Goal: Information Seeking & Learning: Learn about a topic

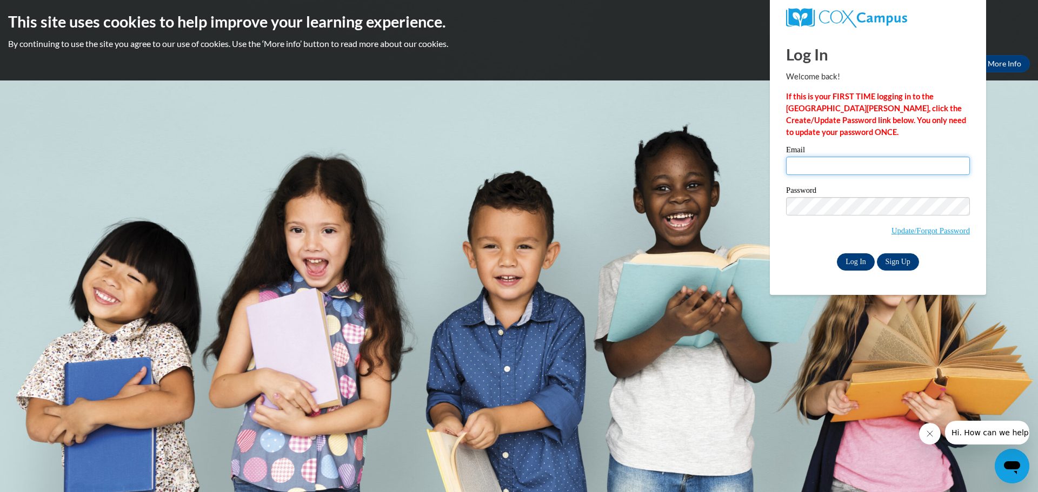
type input "renshal@rbsd.k12.wi.us"
click at [860, 259] on input "Log In" at bounding box center [856, 261] width 38 height 17
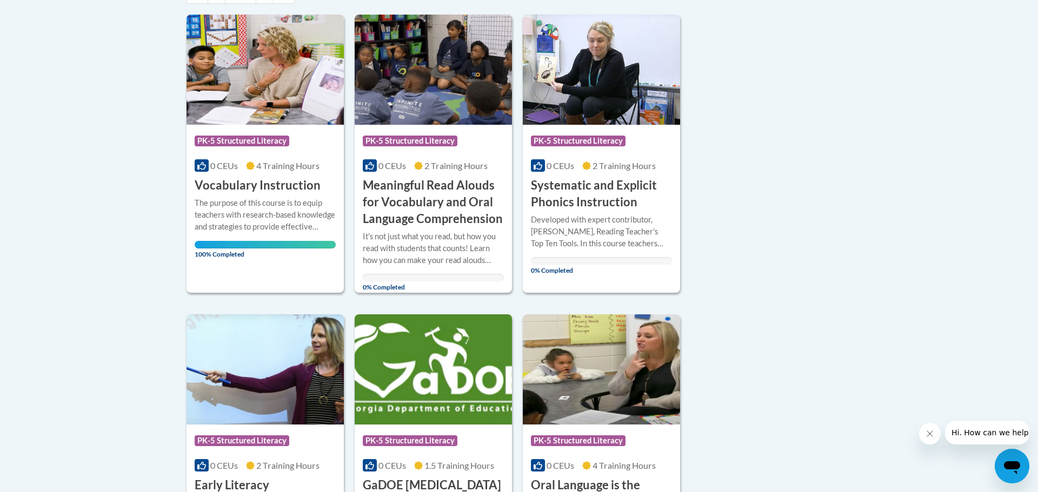
scroll to position [280, 0]
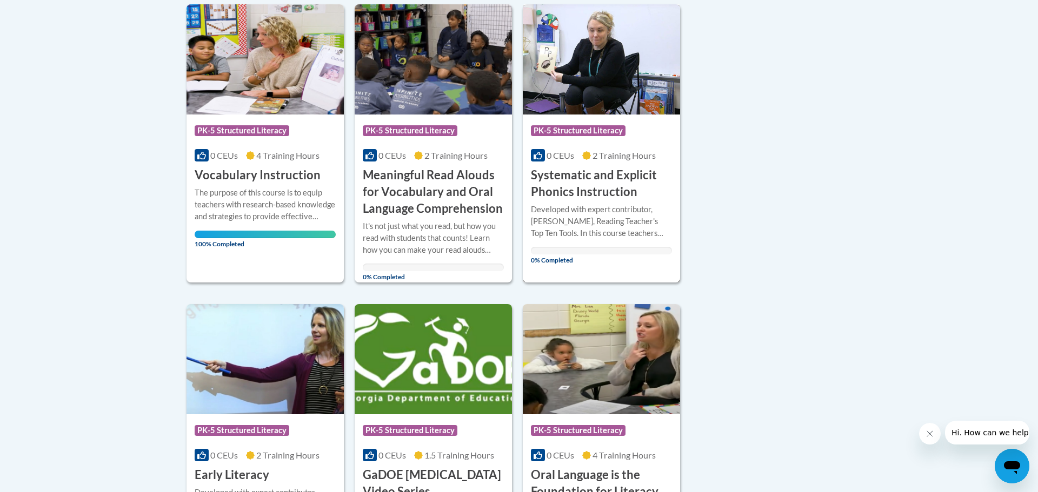
click at [575, 194] on h3 "Systematic and Explicit Phonics Instruction" at bounding box center [601, 184] width 141 height 34
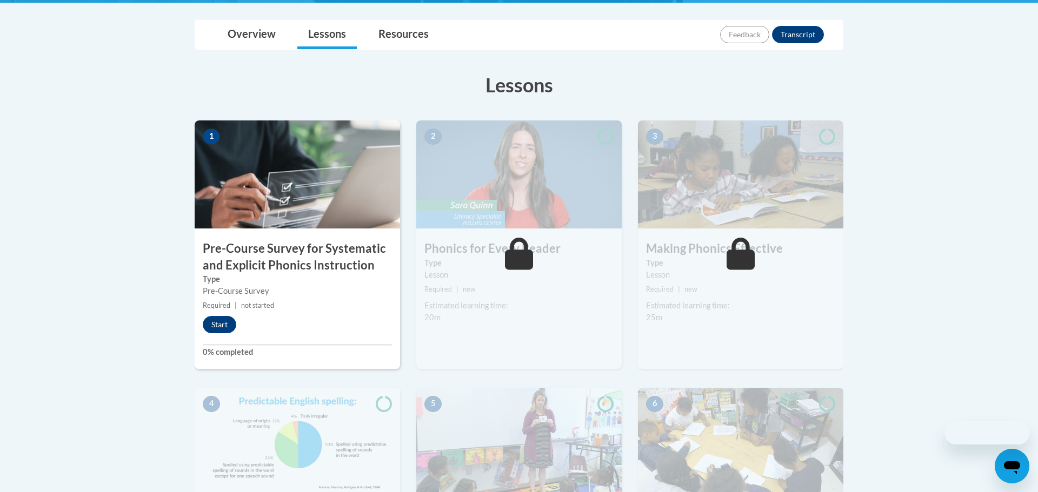
scroll to position [258, 0]
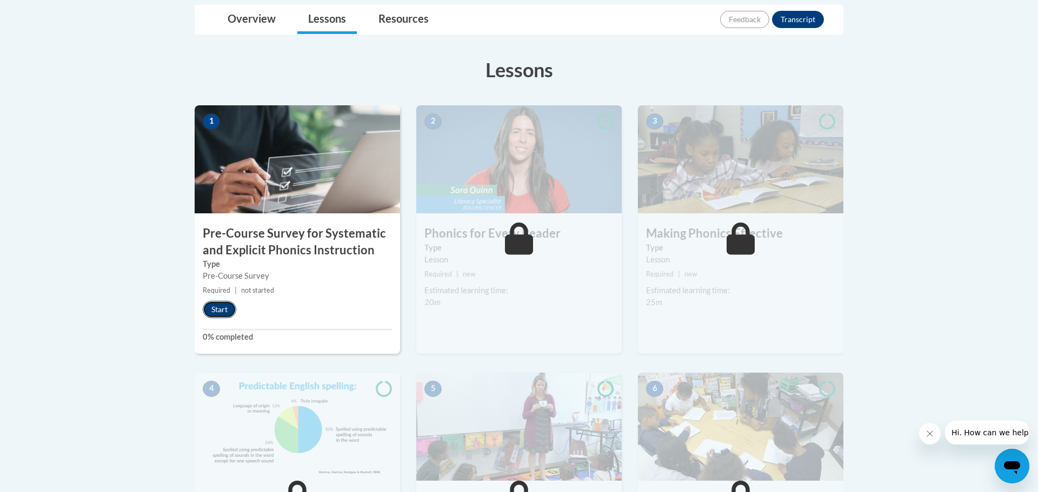
click at [226, 314] on button "Start" at bounding box center [220, 309] width 34 height 17
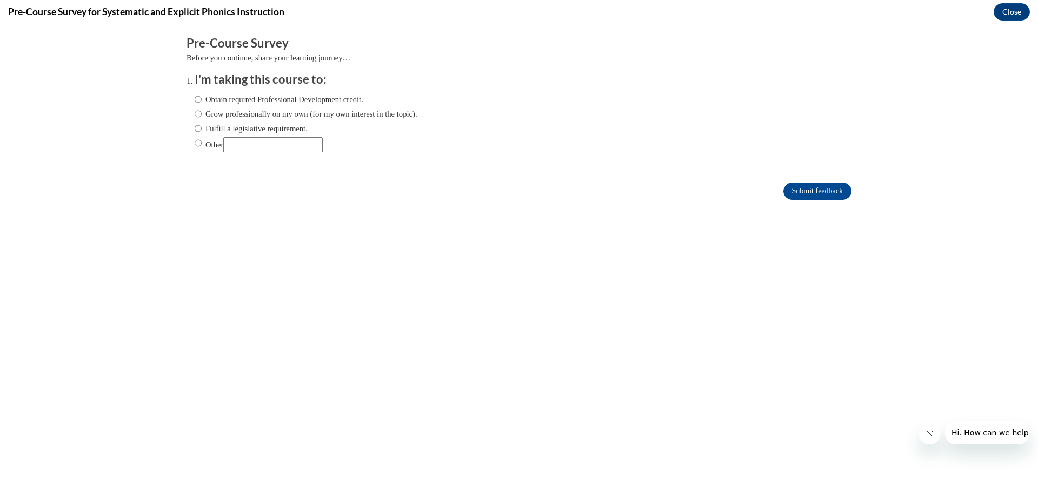
scroll to position [0, 0]
click at [197, 129] on input "Fulfill a legislative requirement." at bounding box center [198, 129] width 7 height 12
radio input "true"
click at [805, 186] on input "Submit feedback" at bounding box center [817, 191] width 68 height 17
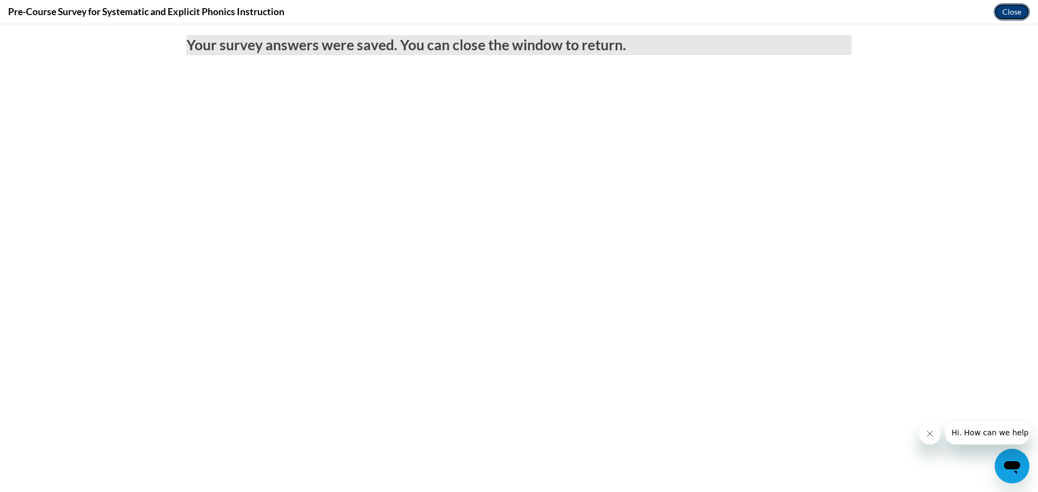
click at [1008, 14] on button "Close" at bounding box center [1011, 11] width 36 height 17
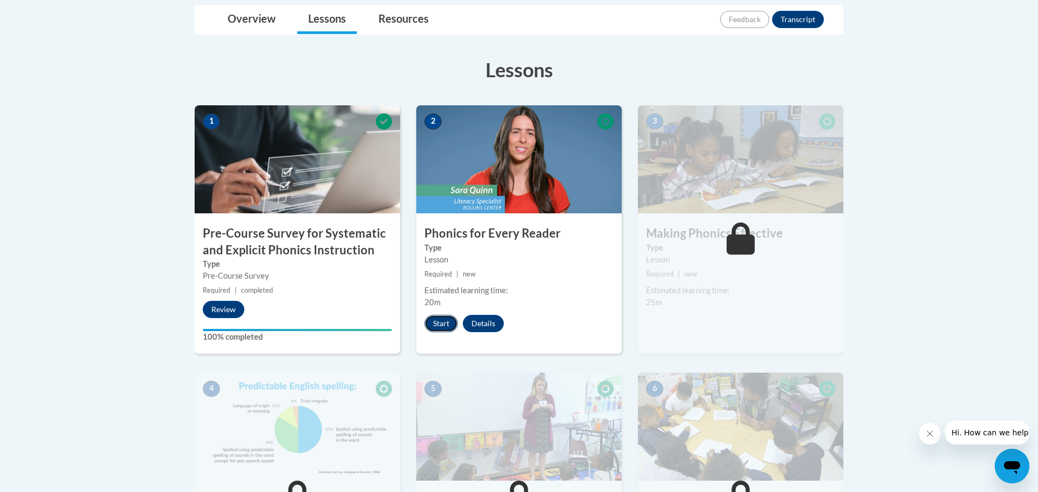
click at [438, 324] on button "Start" at bounding box center [441, 323] width 34 height 17
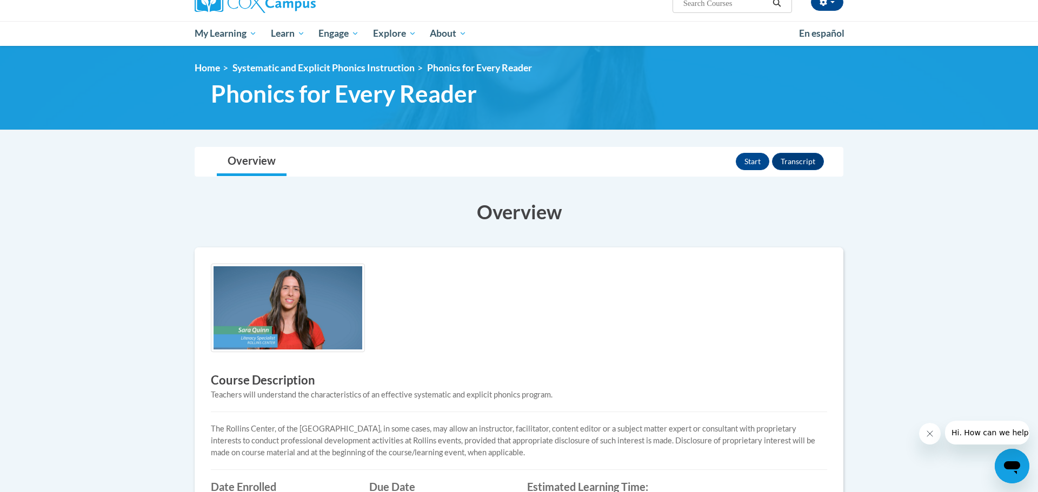
scroll to position [92, 0]
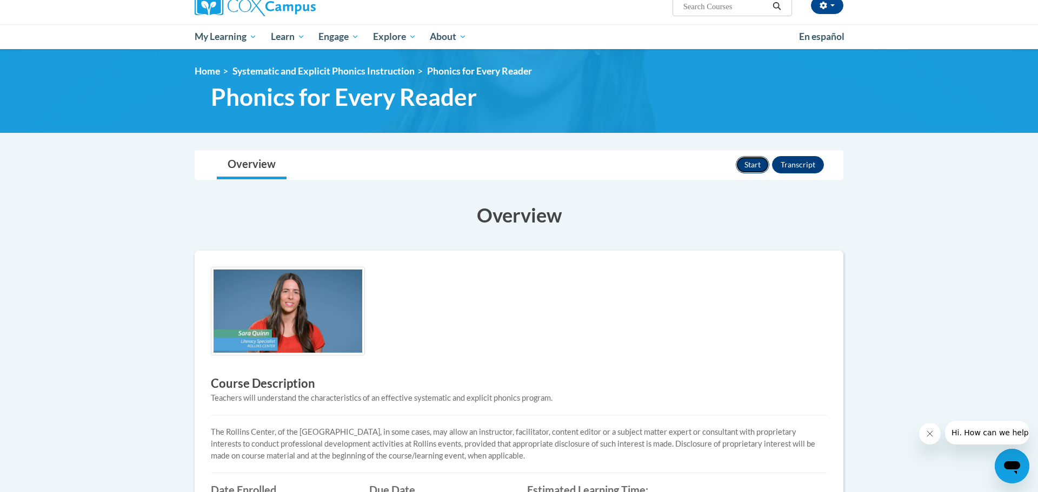
click at [752, 168] on button "Start" at bounding box center [753, 164] width 34 height 17
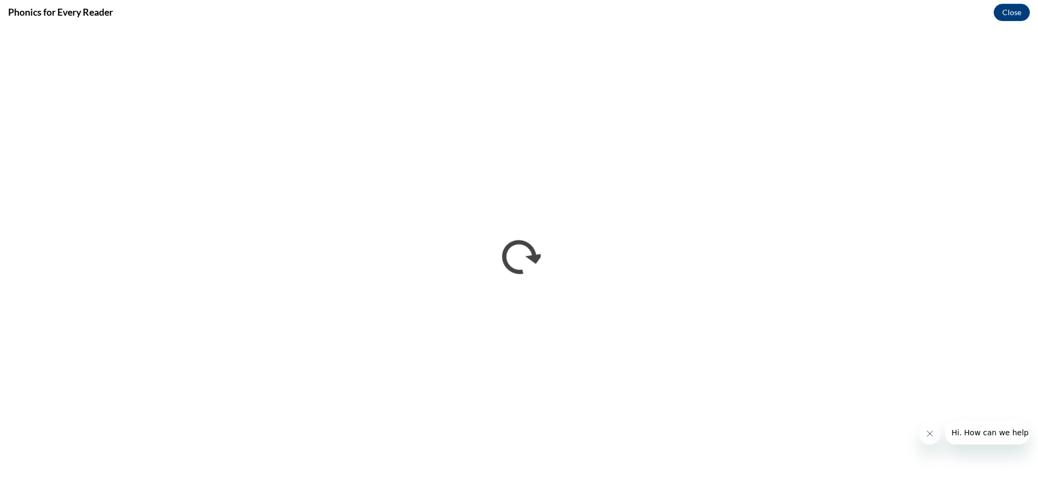
scroll to position [0, 0]
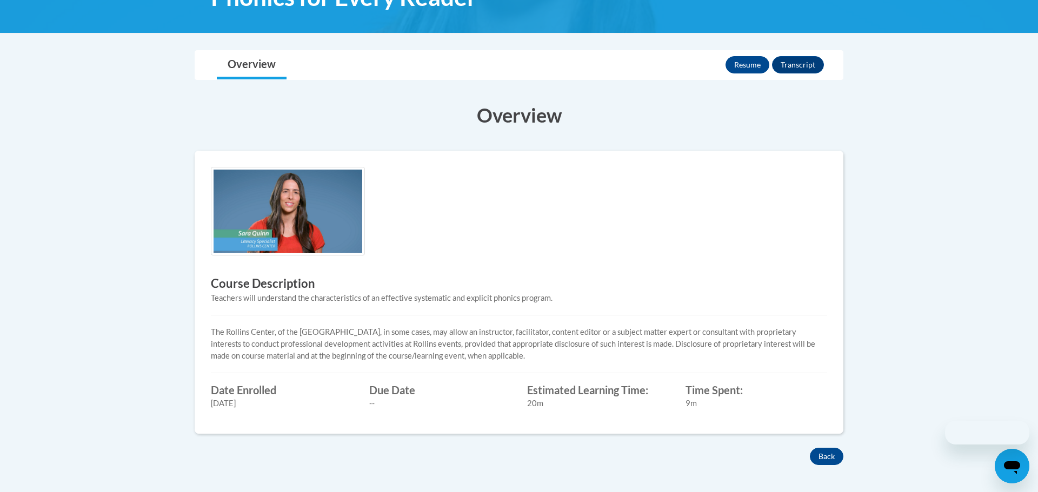
scroll to position [195, 0]
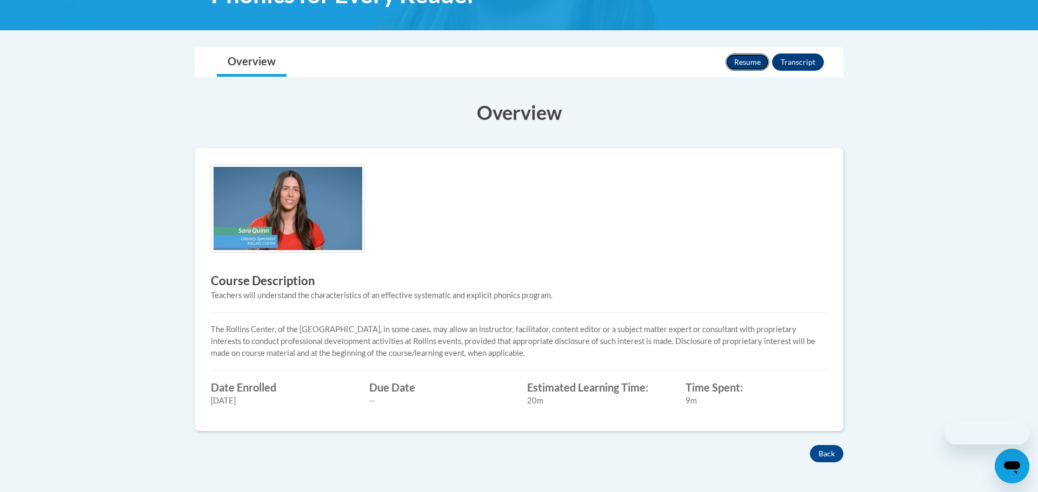
click at [742, 56] on button "Resume" at bounding box center [747, 62] width 44 height 17
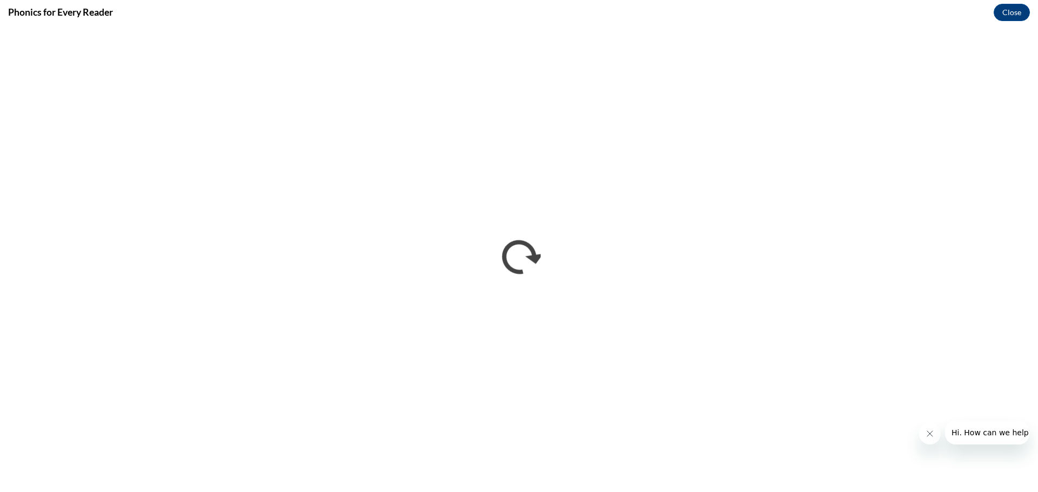
scroll to position [0, 0]
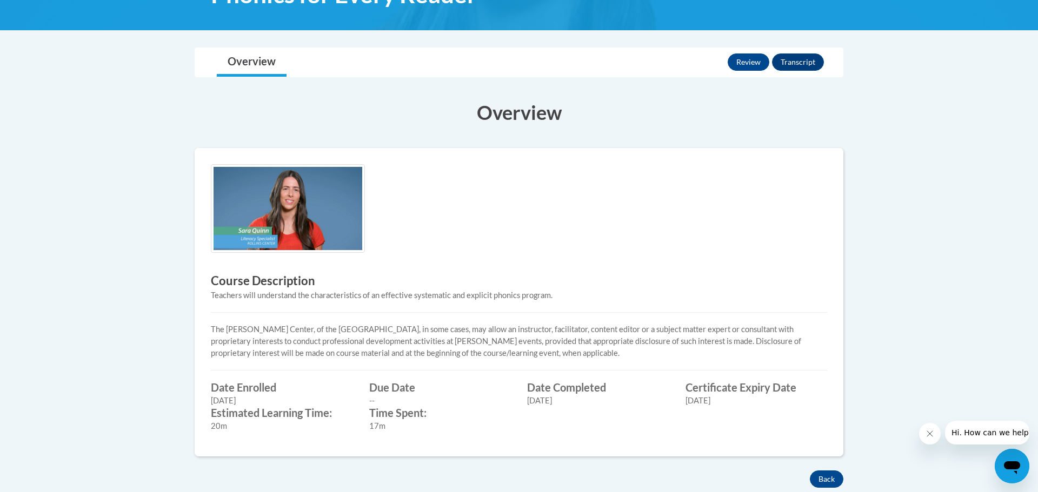
scroll to position [293, 0]
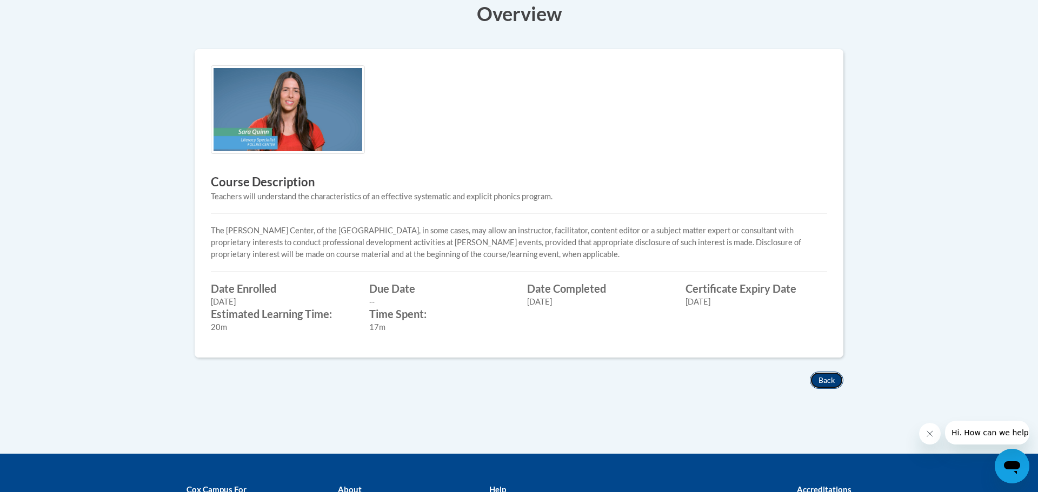
click at [825, 379] on button "Back" at bounding box center [827, 380] width 34 height 17
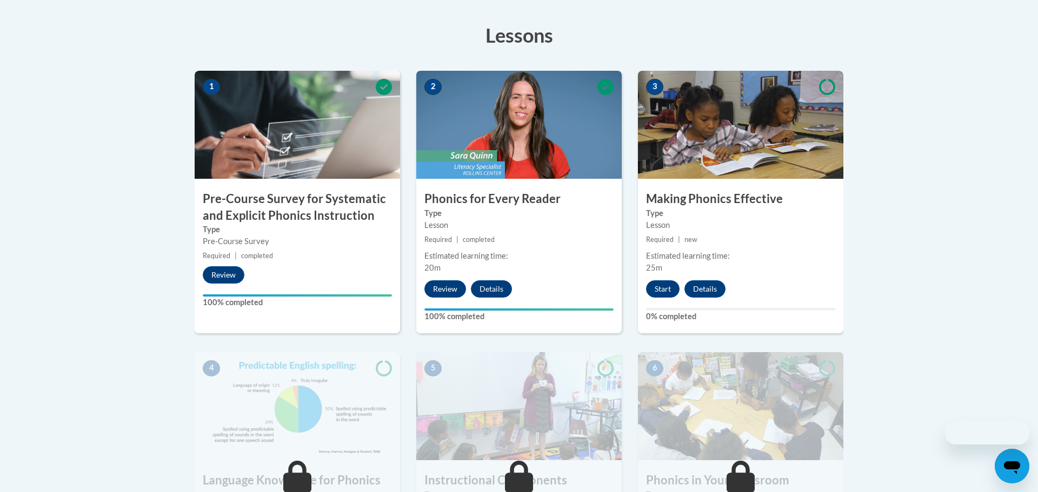
scroll to position [295, 0]
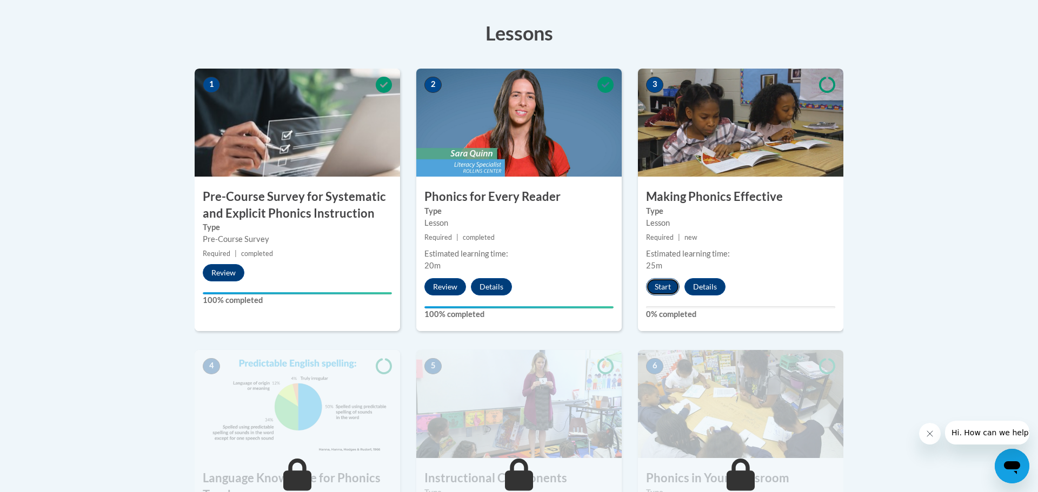
click at [660, 282] on button "Start" at bounding box center [663, 286] width 34 height 17
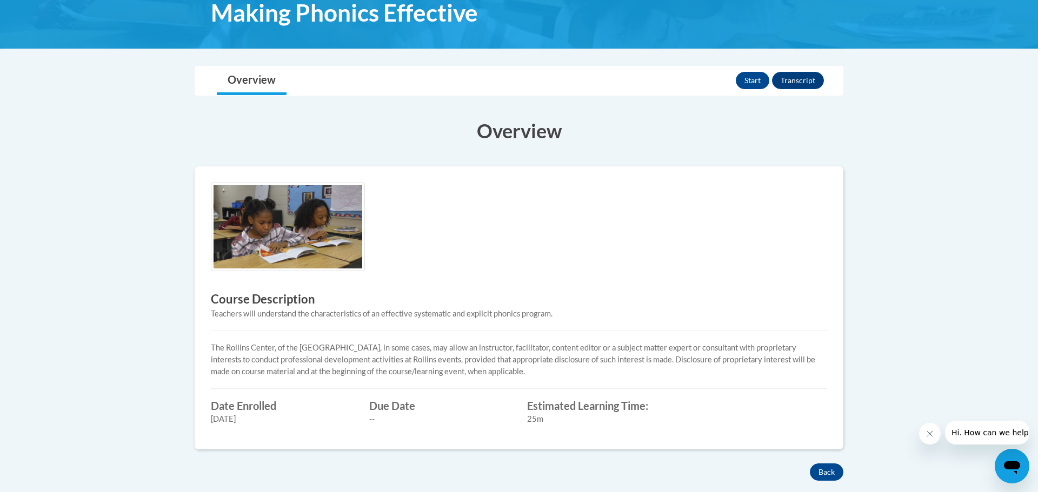
scroll to position [182, 0]
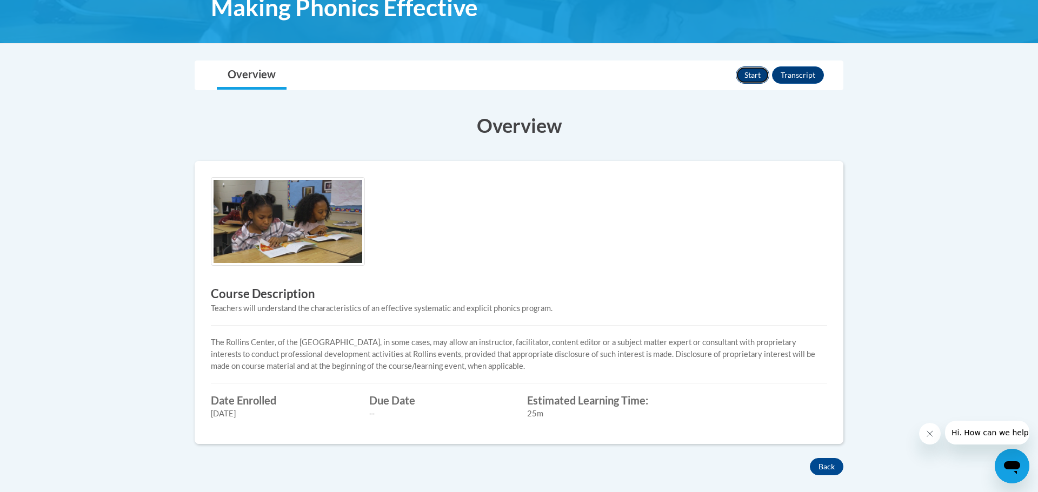
click at [755, 73] on button "Start" at bounding box center [753, 74] width 34 height 17
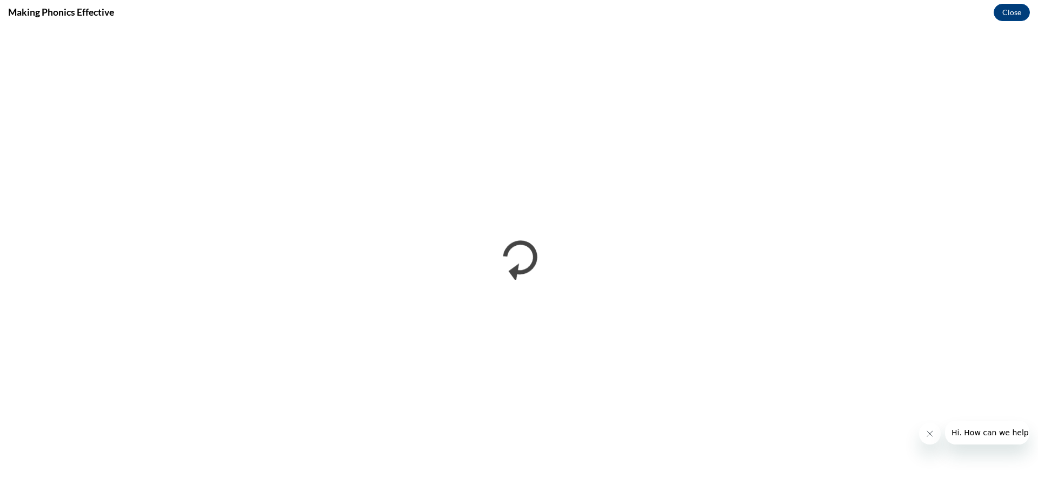
scroll to position [0, 0]
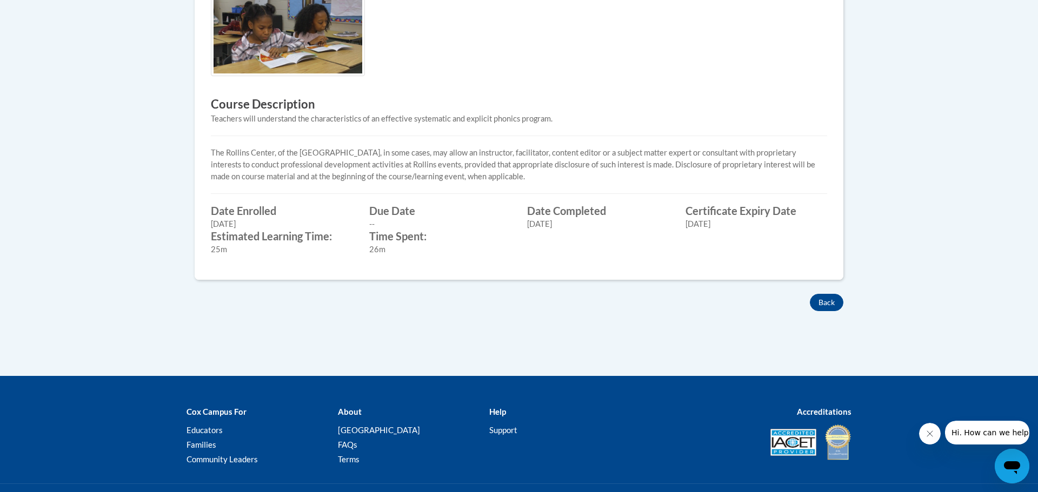
scroll to position [376, 0]
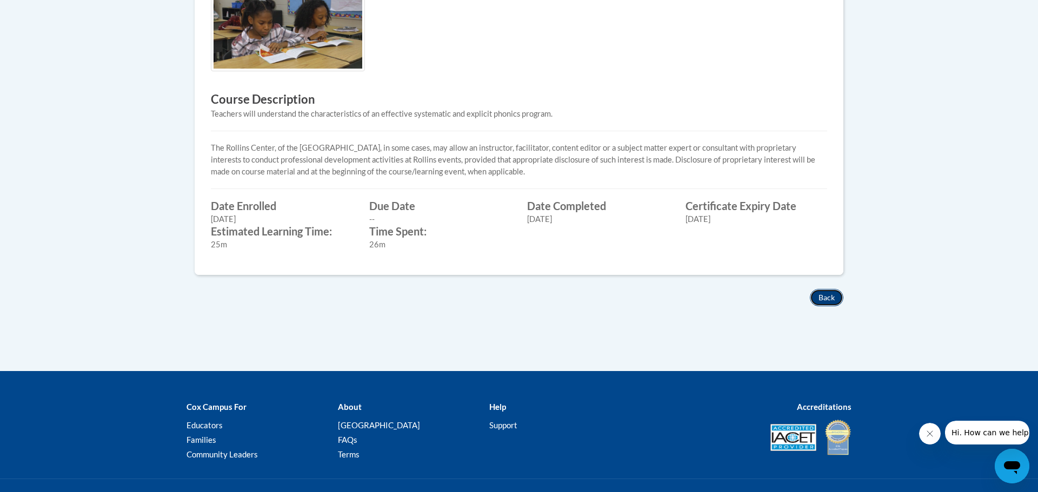
click at [814, 300] on button "Back" at bounding box center [827, 297] width 34 height 17
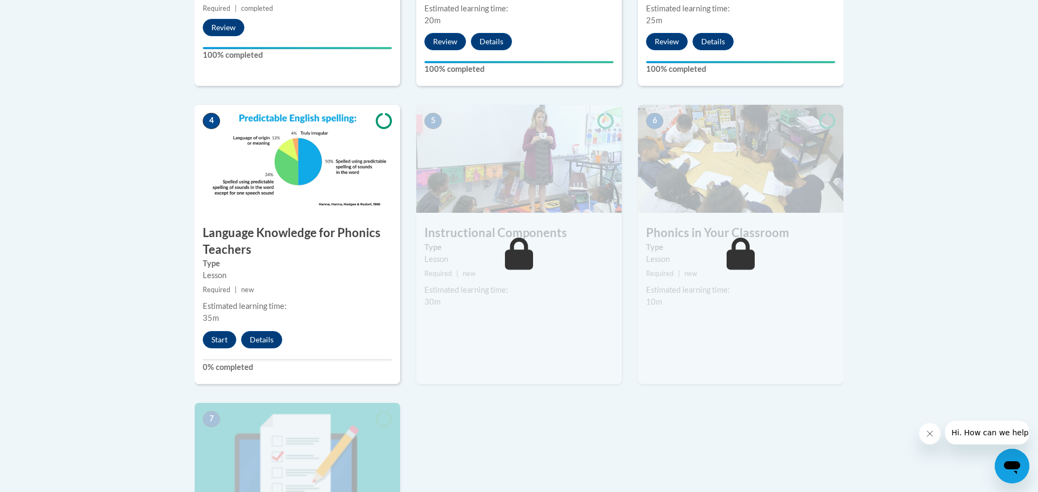
scroll to position [560, 0]
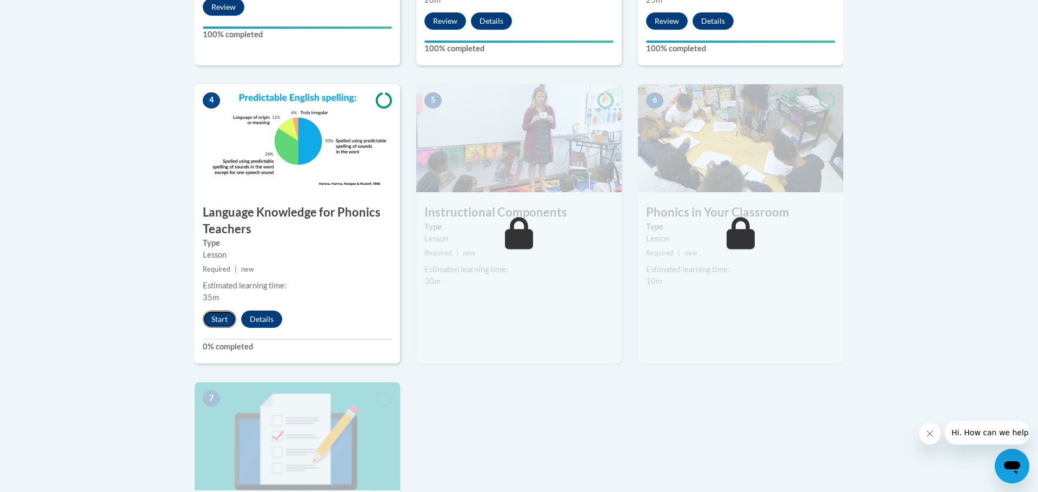
click at [229, 323] on button "Start" at bounding box center [220, 319] width 34 height 17
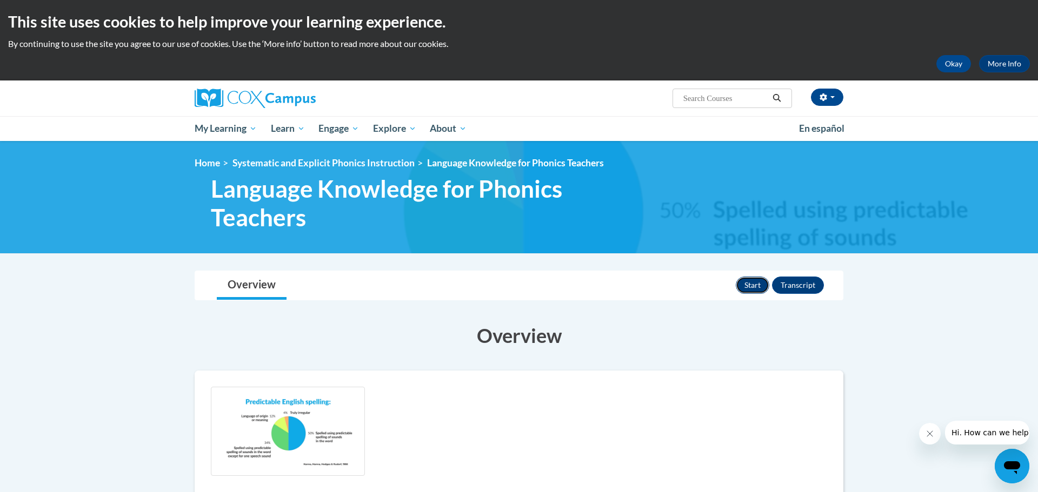
click at [753, 293] on button "Start" at bounding box center [753, 285] width 34 height 17
